Goal: Information Seeking & Learning: Learn about a topic

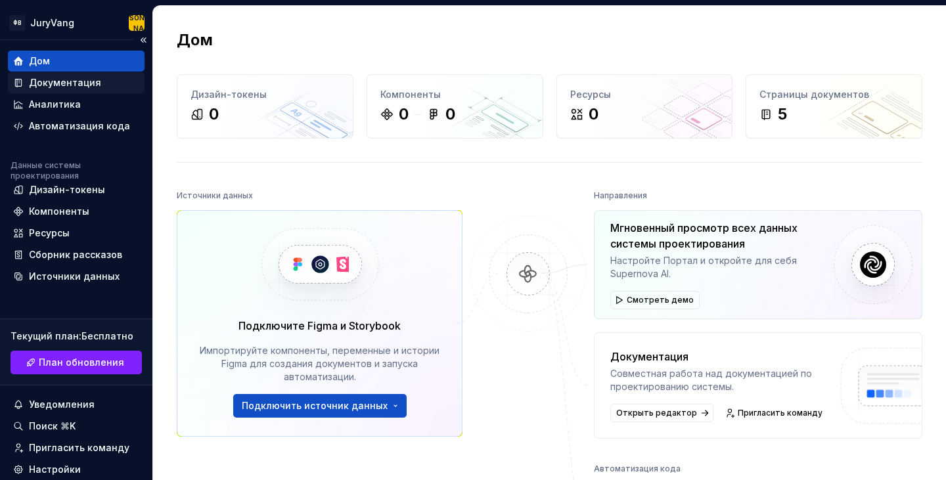
click at [80, 81] on font "Документация" at bounding box center [65, 82] width 72 height 11
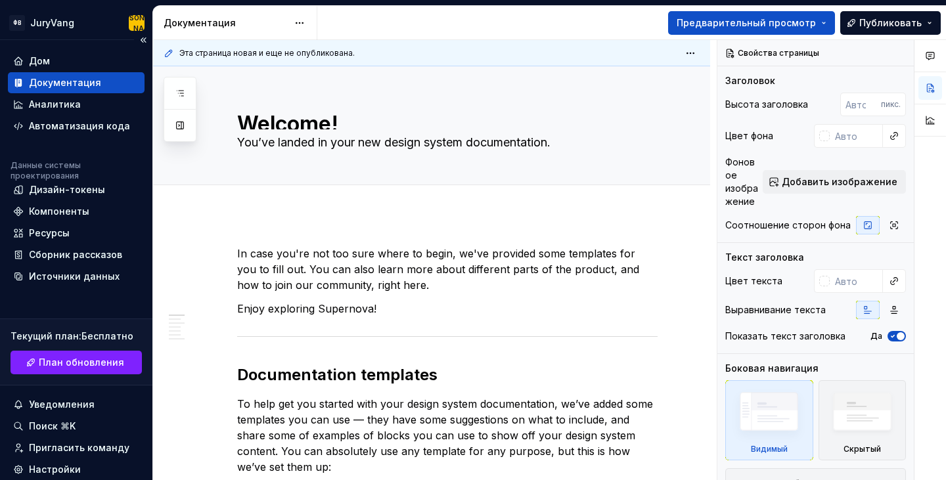
scroll to position [89, 0]
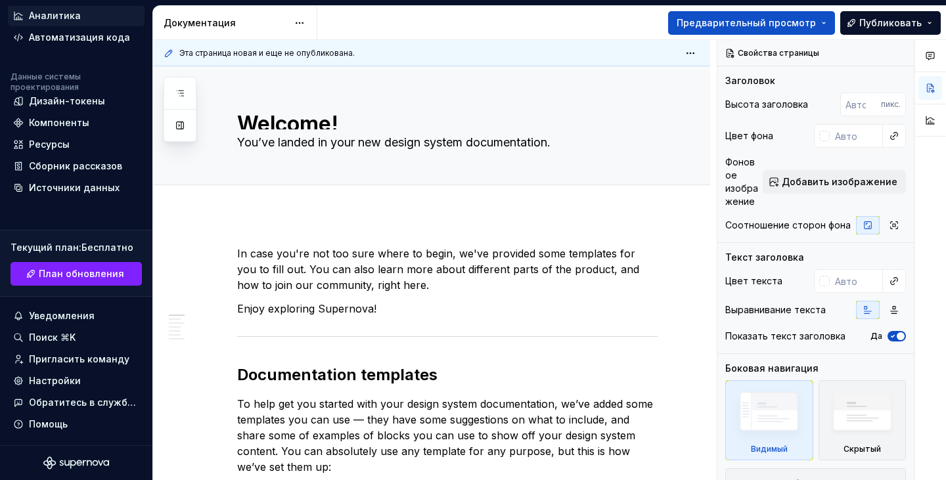
type textarea "*"
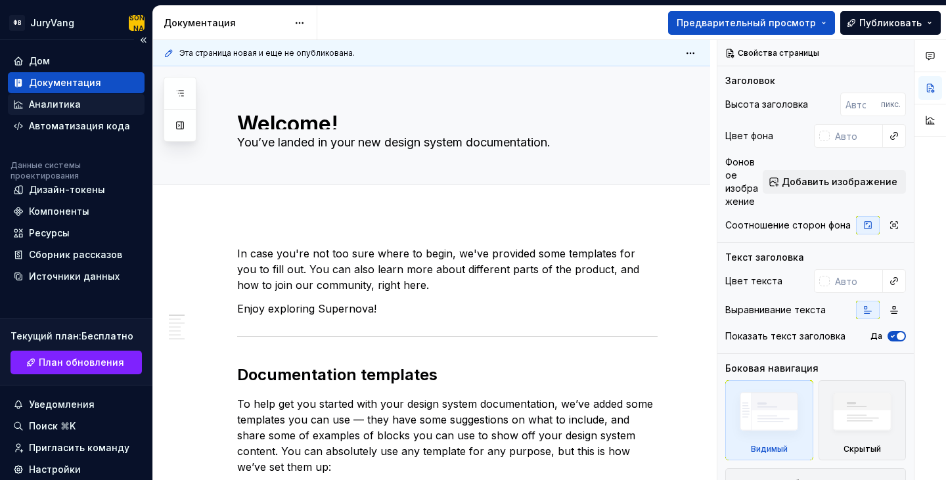
click at [59, 100] on font "Аналитика" at bounding box center [55, 104] width 52 height 11
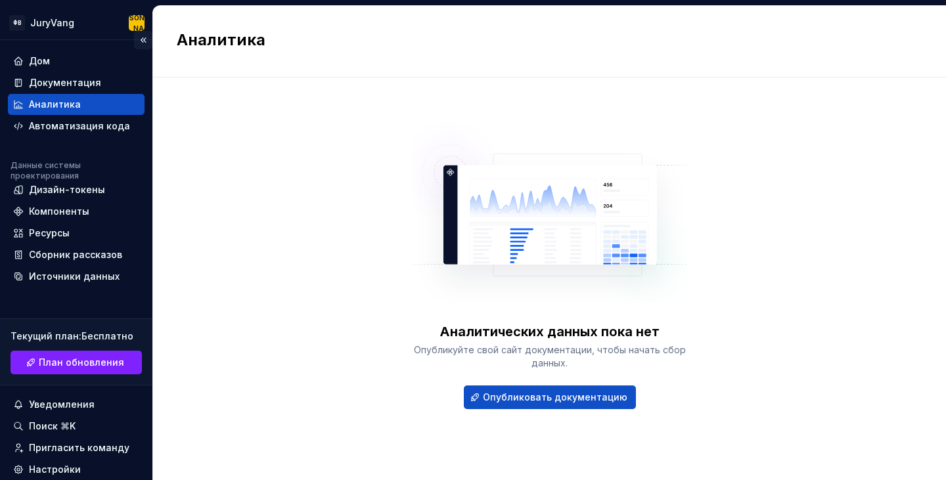
click at [139, 37] on button "Свернуть боковую панель" at bounding box center [143, 40] width 18 height 18
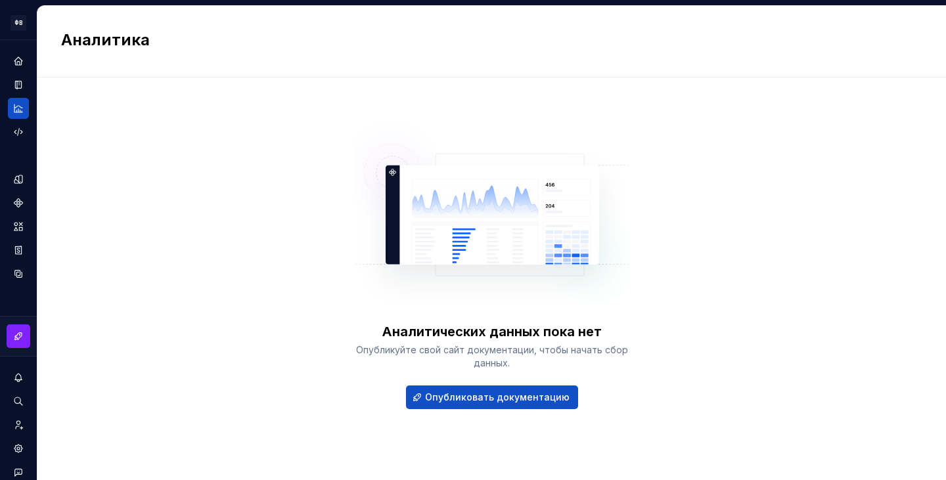
click at [16, 18] on html "ФВ [PERSON_NAME] Данные системы проектирования Аналитика Аналитических данных п…" at bounding box center [473, 240] width 946 height 480
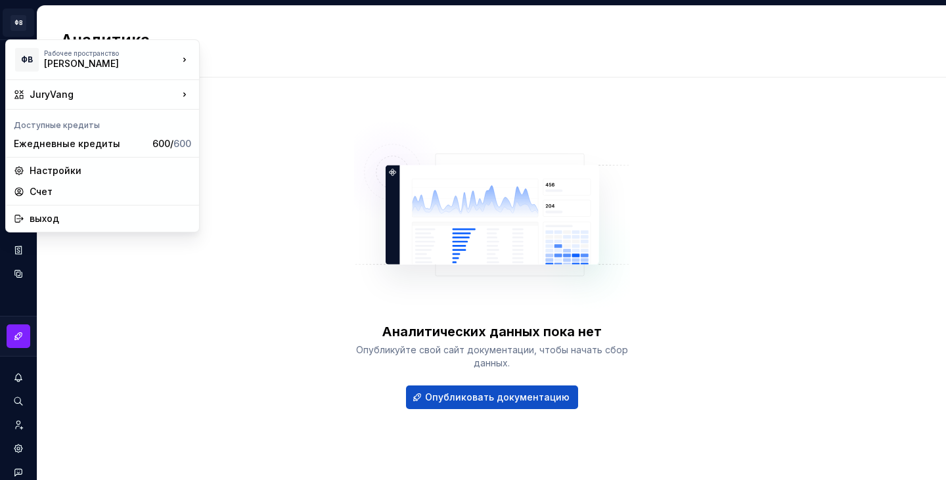
click at [71, 26] on html "ФВ [PERSON_NAME] Данные системы проектирования Аналитика Аналитических данных п…" at bounding box center [473, 240] width 946 height 480
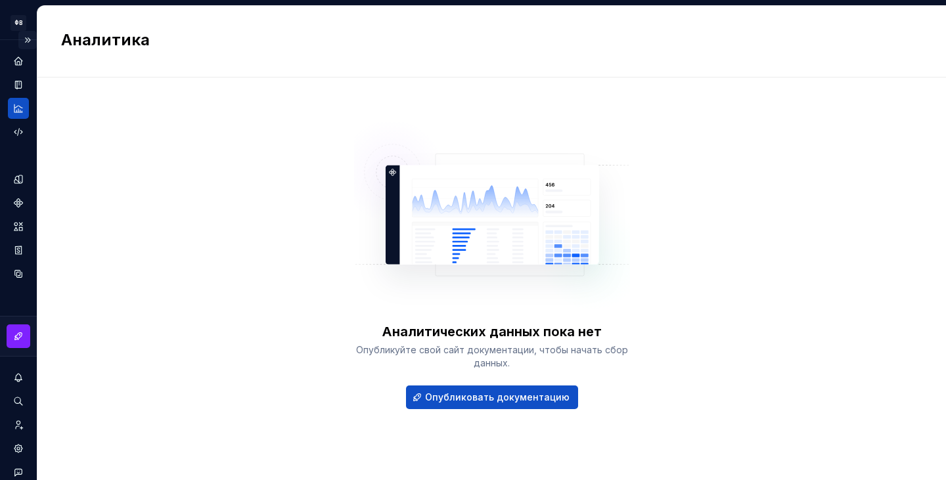
click at [24, 38] on button "Expand sidebar" at bounding box center [27, 40] width 18 height 18
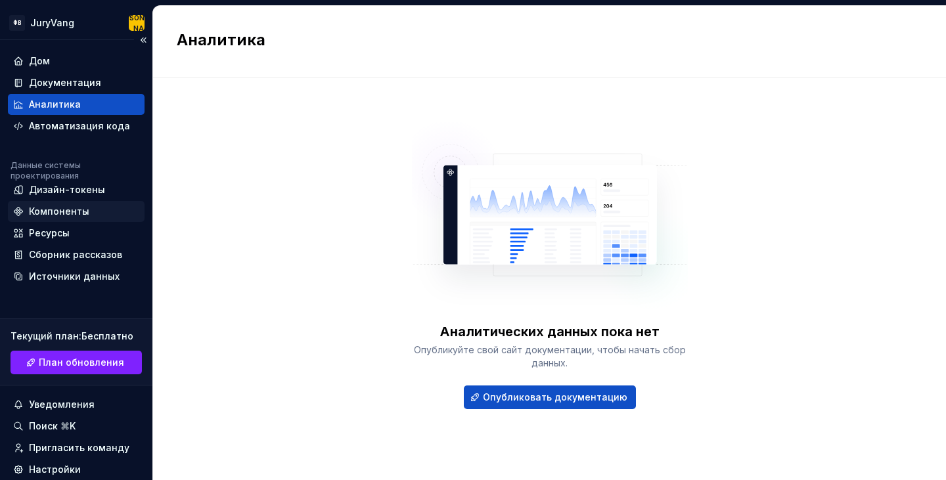
click at [54, 208] on font "Компоненты" at bounding box center [59, 211] width 60 height 11
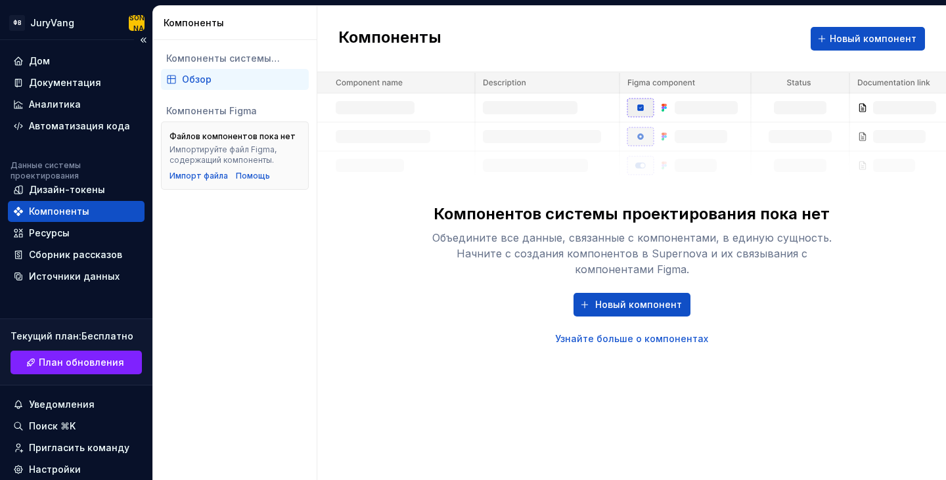
scroll to position [89, 0]
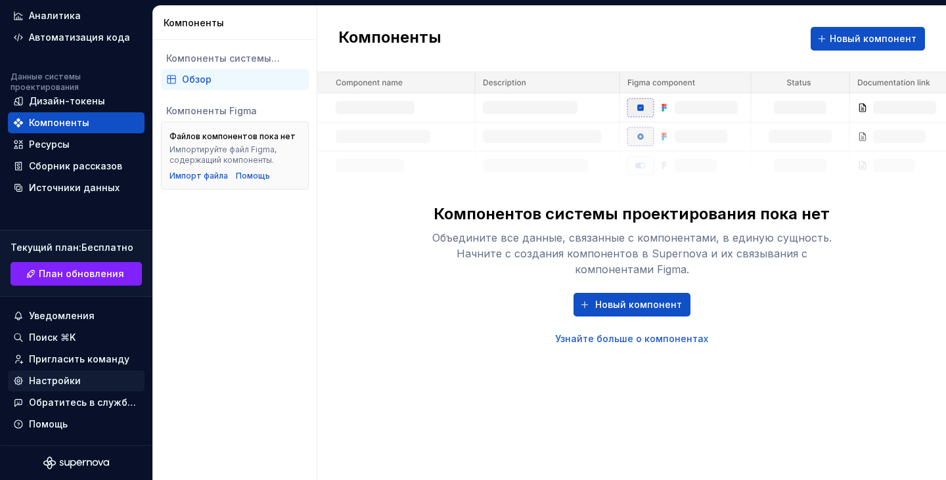
click at [70, 376] on font "Настройки" at bounding box center [55, 380] width 52 height 11
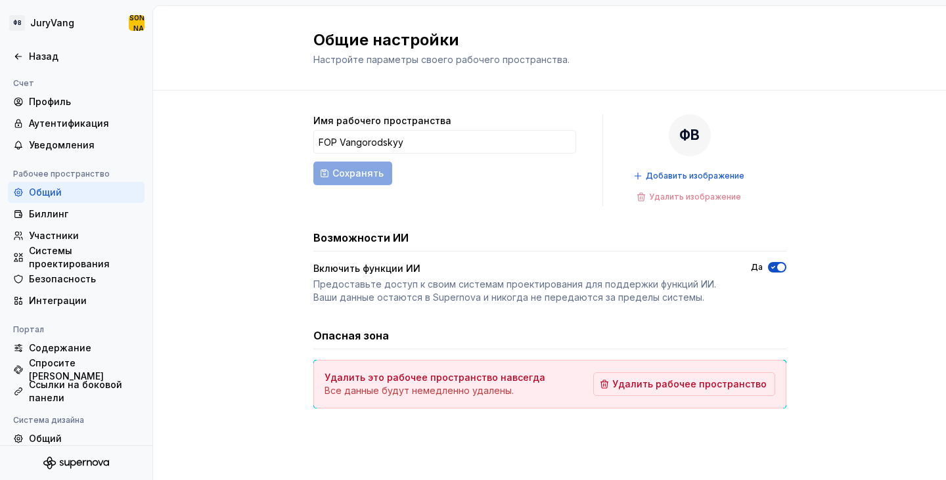
scroll to position [99, 0]
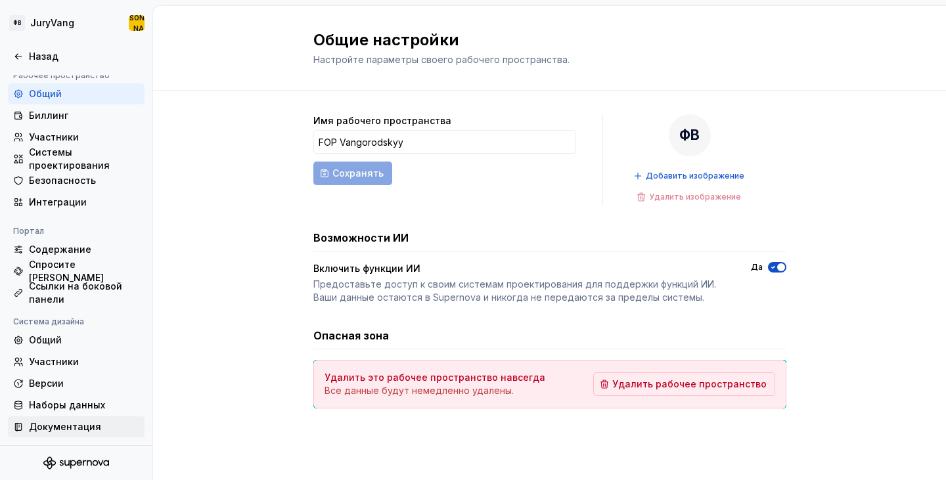
click at [70, 421] on font "Документация" at bounding box center [65, 426] width 72 height 11
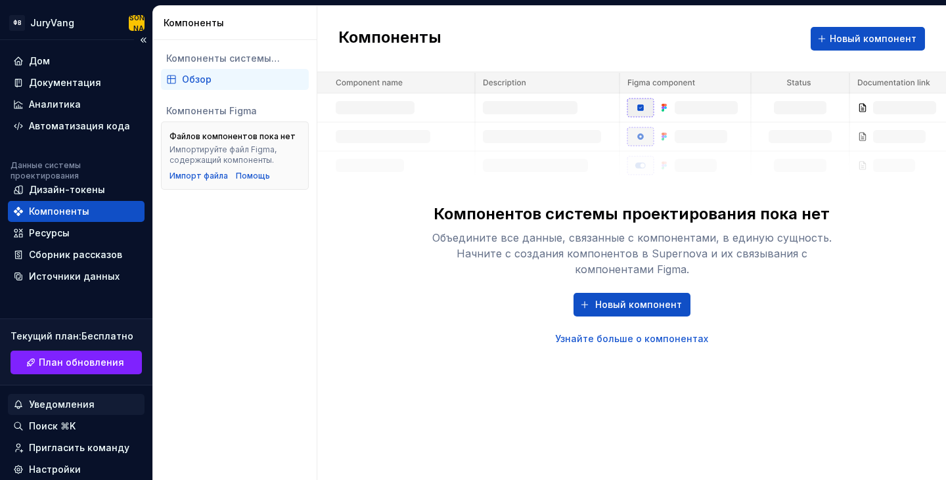
scroll to position [89, 0]
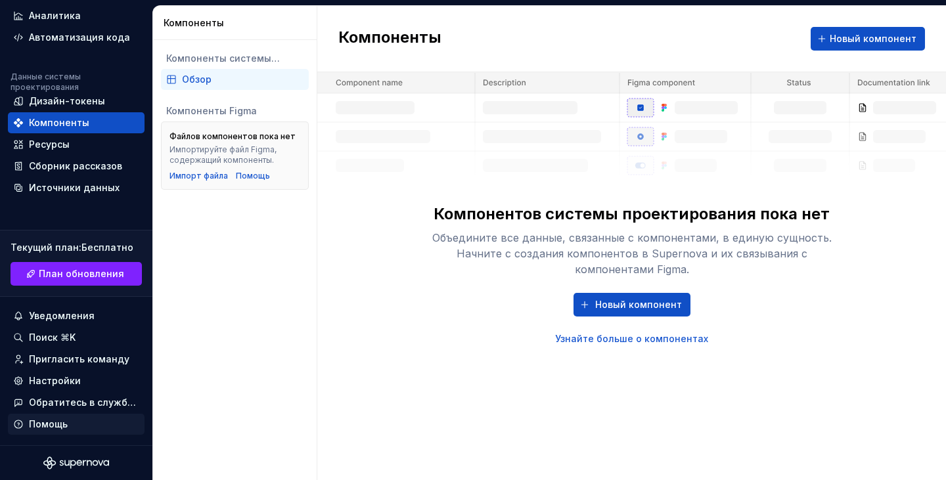
click at [53, 420] on font "Помощь" at bounding box center [48, 423] width 39 height 11
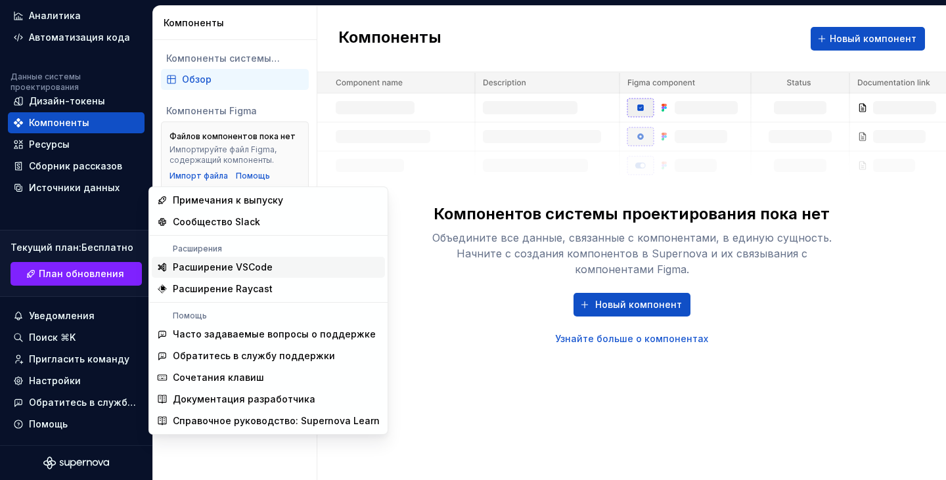
click at [240, 261] on font "Расширение VSCode" at bounding box center [223, 266] width 100 height 11
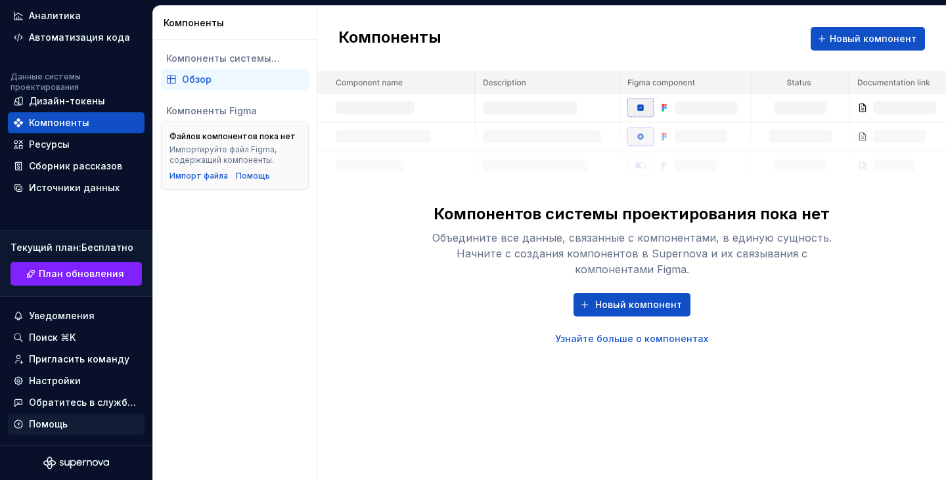
click at [63, 422] on font "Помощь" at bounding box center [48, 423] width 39 height 11
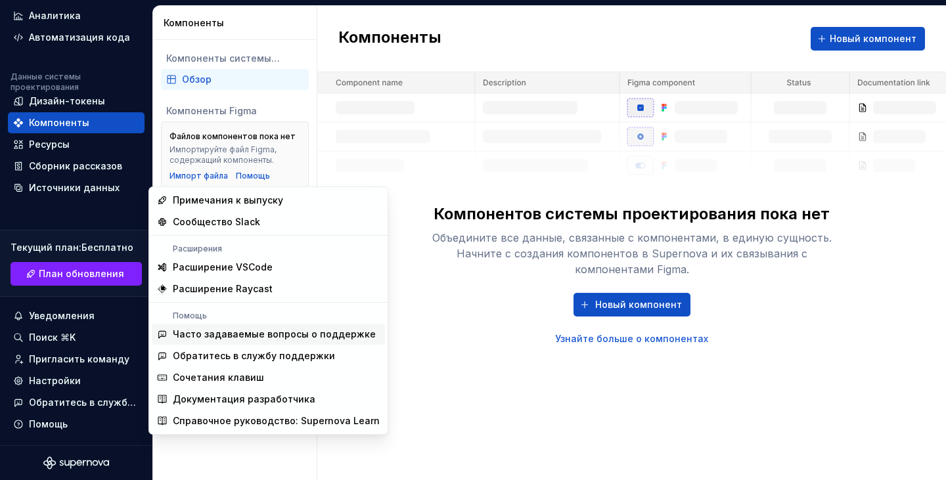
click at [277, 336] on font "Часто задаваемые вопросы о поддержке" at bounding box center [274, 333] width 203 height 11
